Goal: Task Accomplishment & Management: Use online tool/utility

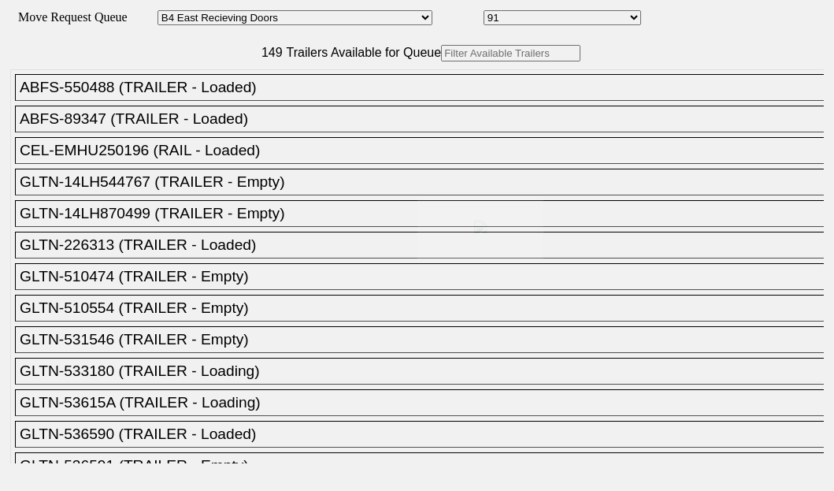
select select "527"
select select "8147"
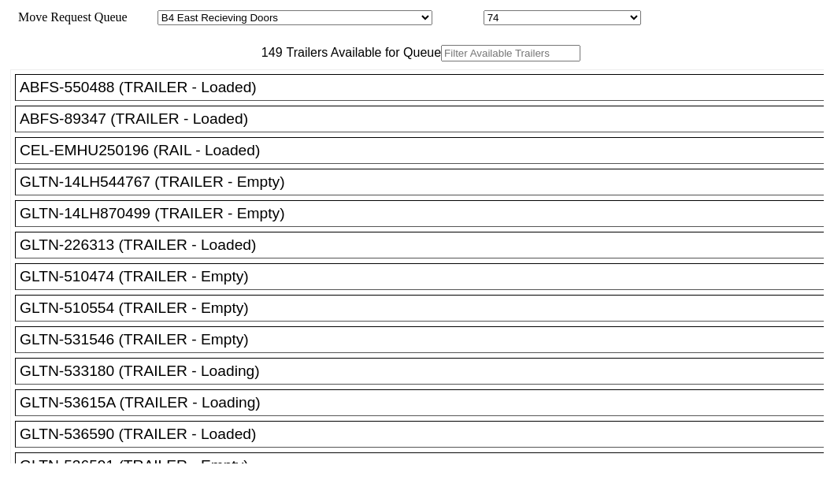
click at [441, 61] on input "text" at bounding box center [510, 53] width 139 height 17
paste input "LH217057"
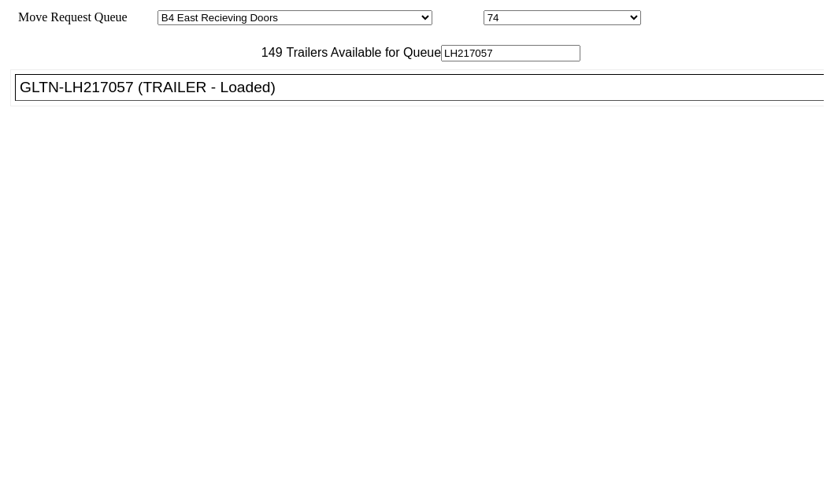
type input "LH217057"
click at [134, 96] on div "GLTN-LH217057 (TRAILER - Loaded)" at bounding box center [427, 87] width 814 height 17
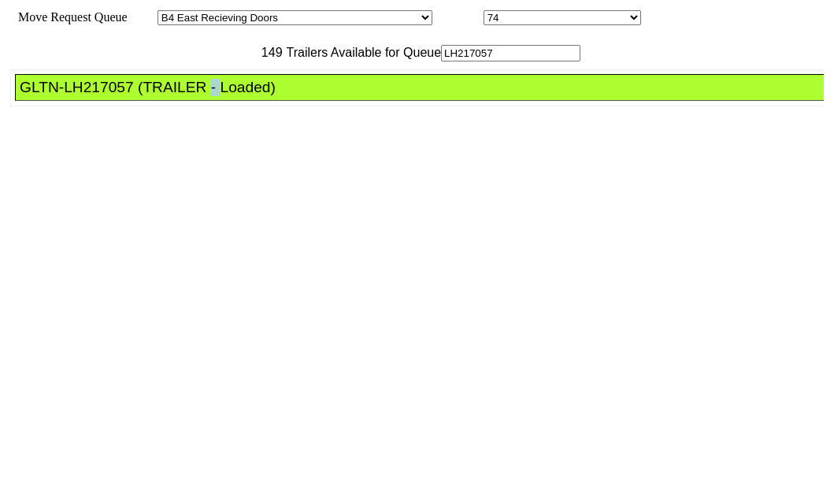
click at [134, 96] on div "GLTN-LH217057 (TRAILER - Loaded)" at bounding box center [427, 87] width 814 height 17
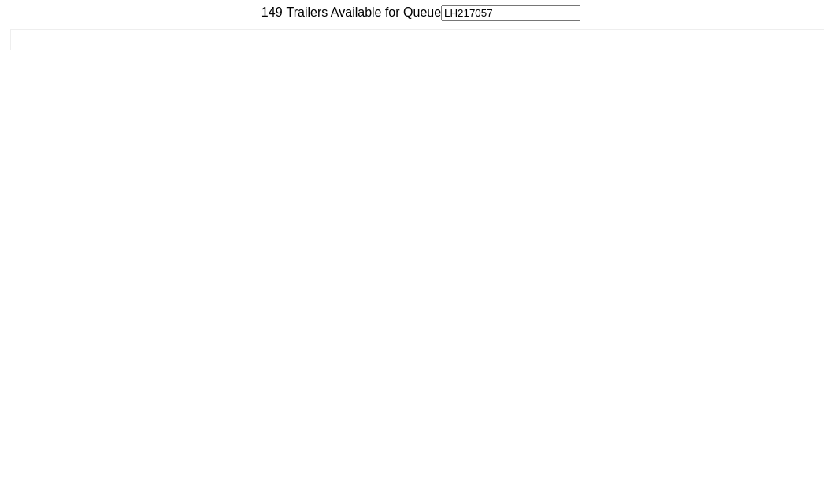
scroll to position [63, 0]
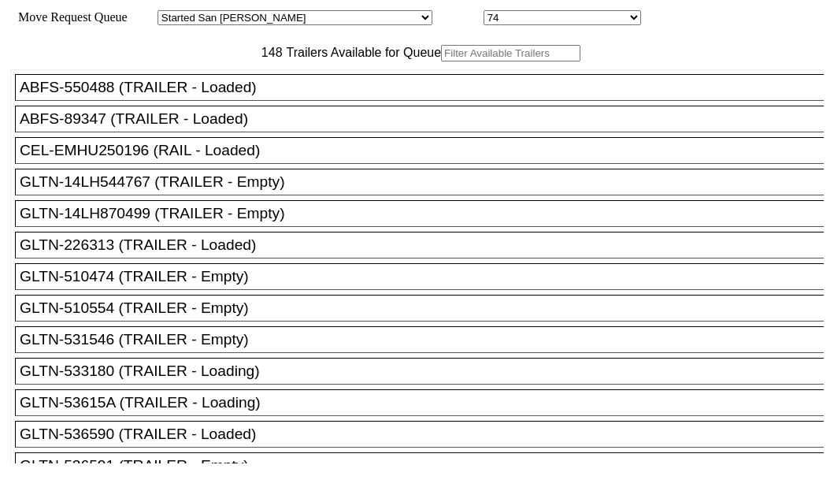
click at [441, 61] on input "text" at bounding box center [510, 53] width 139 height 17
paste input "180347"
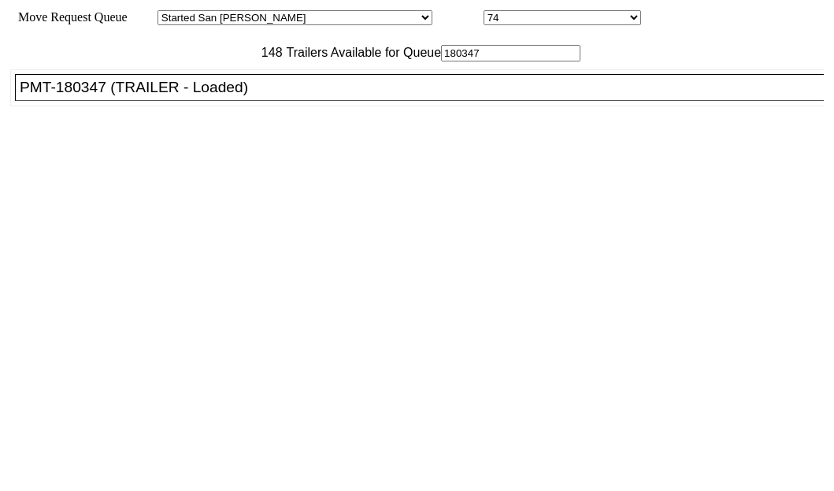
type input "180347"
click at [102, 96] on div "PMT-180347 (TRAILER - Loaded)" at bounding box center [427, 87] width 814 height 17
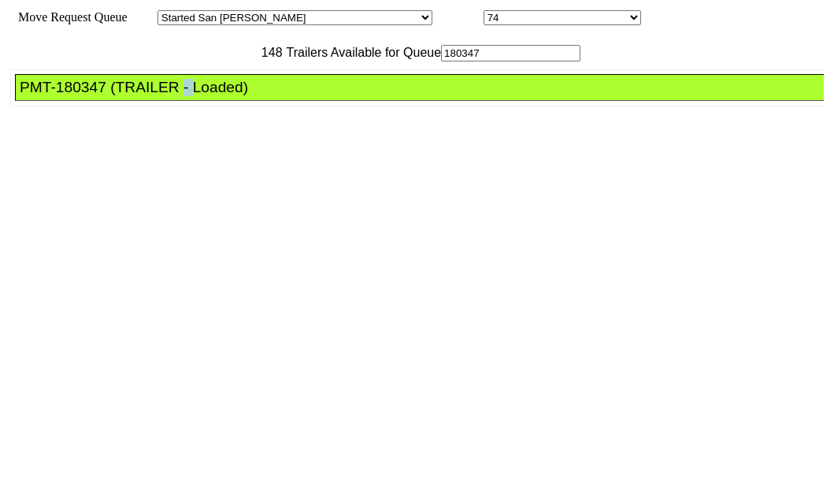
click at [102, 96] on div "PMT-180347 (TRAILER - Loaded)" at bounding box center [427, 87] width 814 height 17
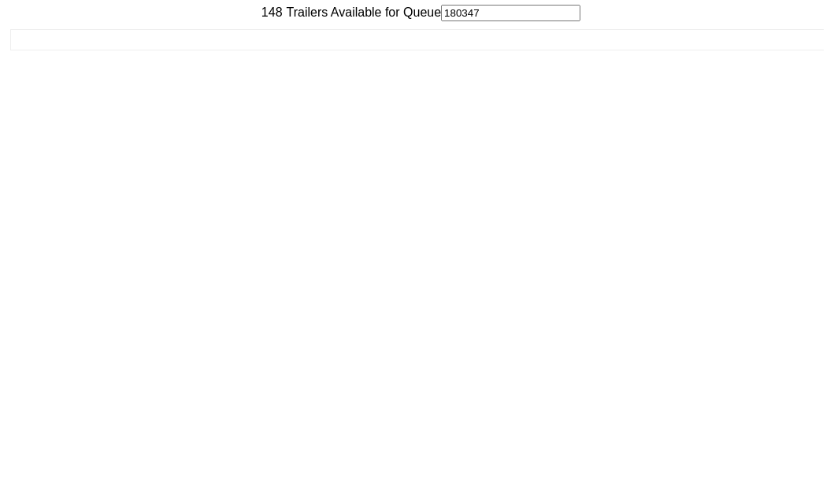
scroll to position [63, 0]
